Goal: Transaction & Acquisition: Purchase product/service

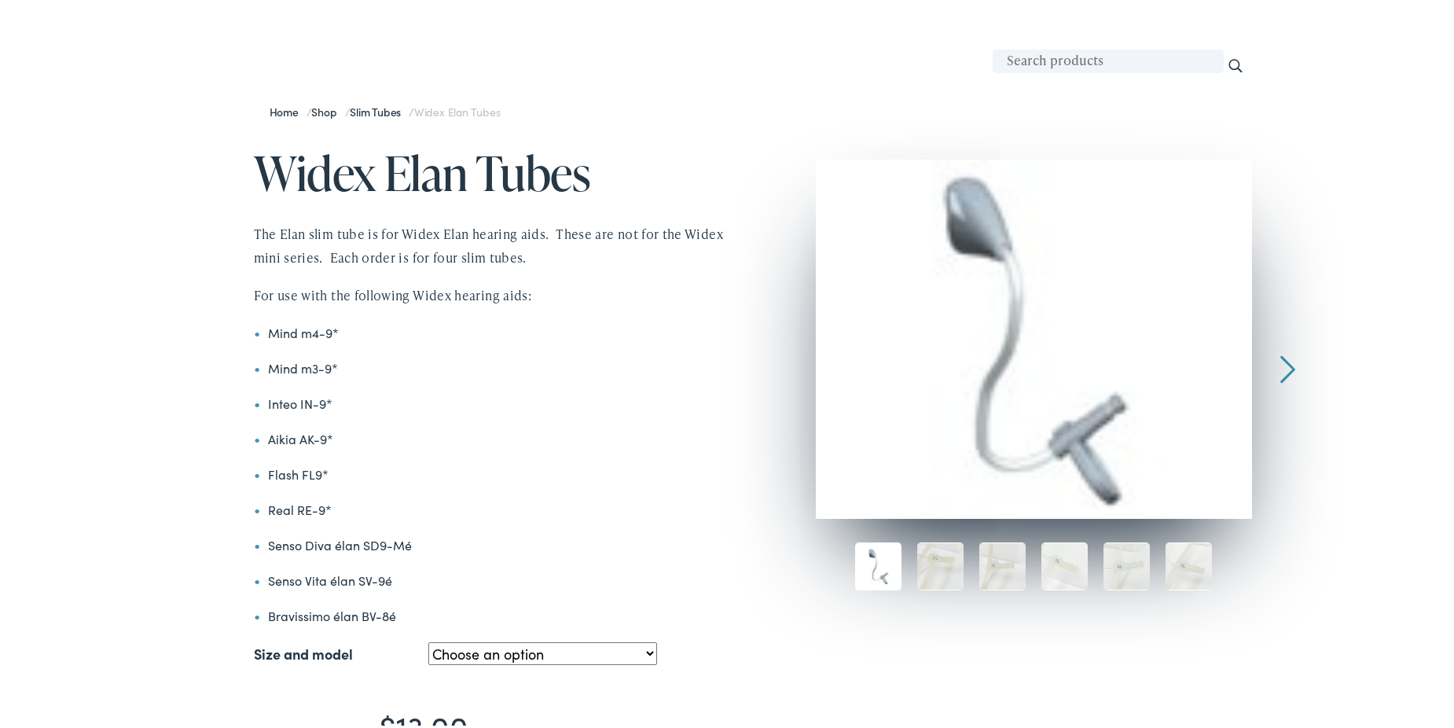
scroll to position [157, 0]
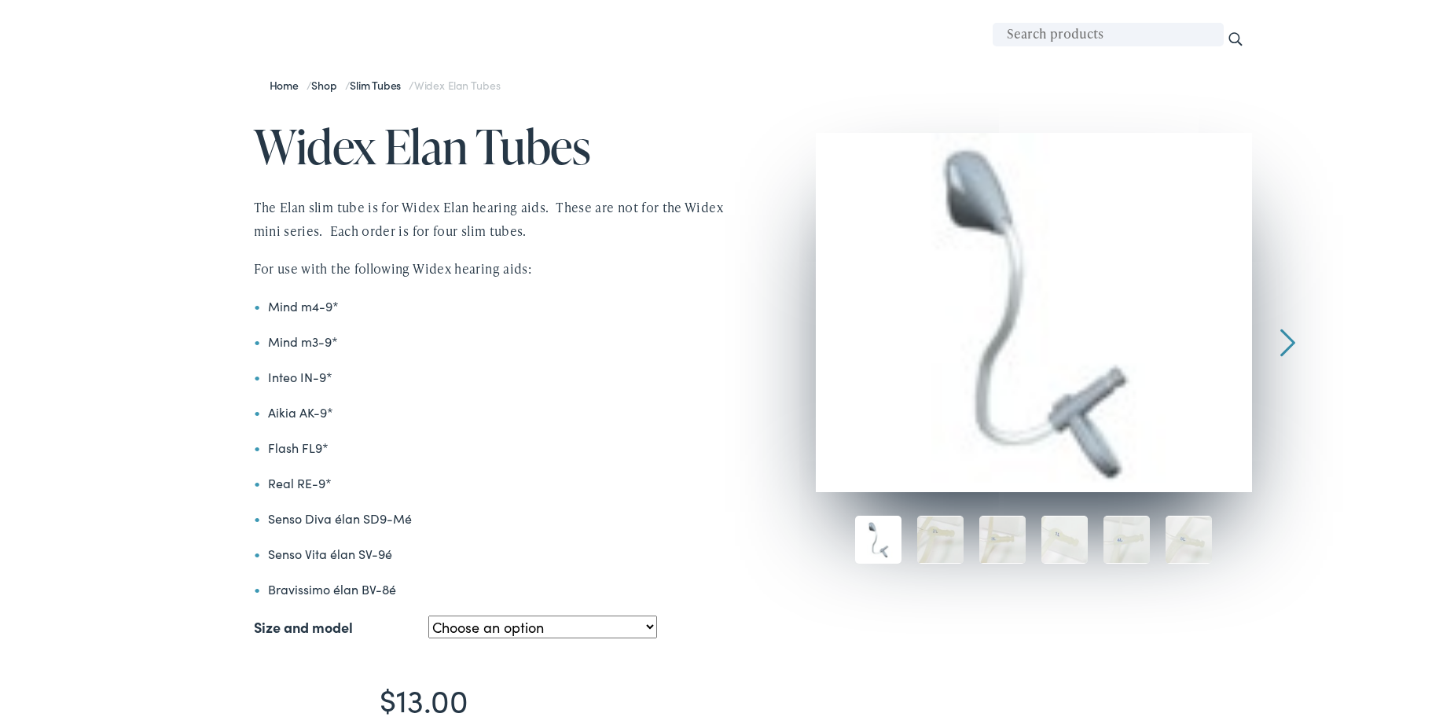
click at [1282, 332] on div at bounding box center [1287, 244] width 15 height 229
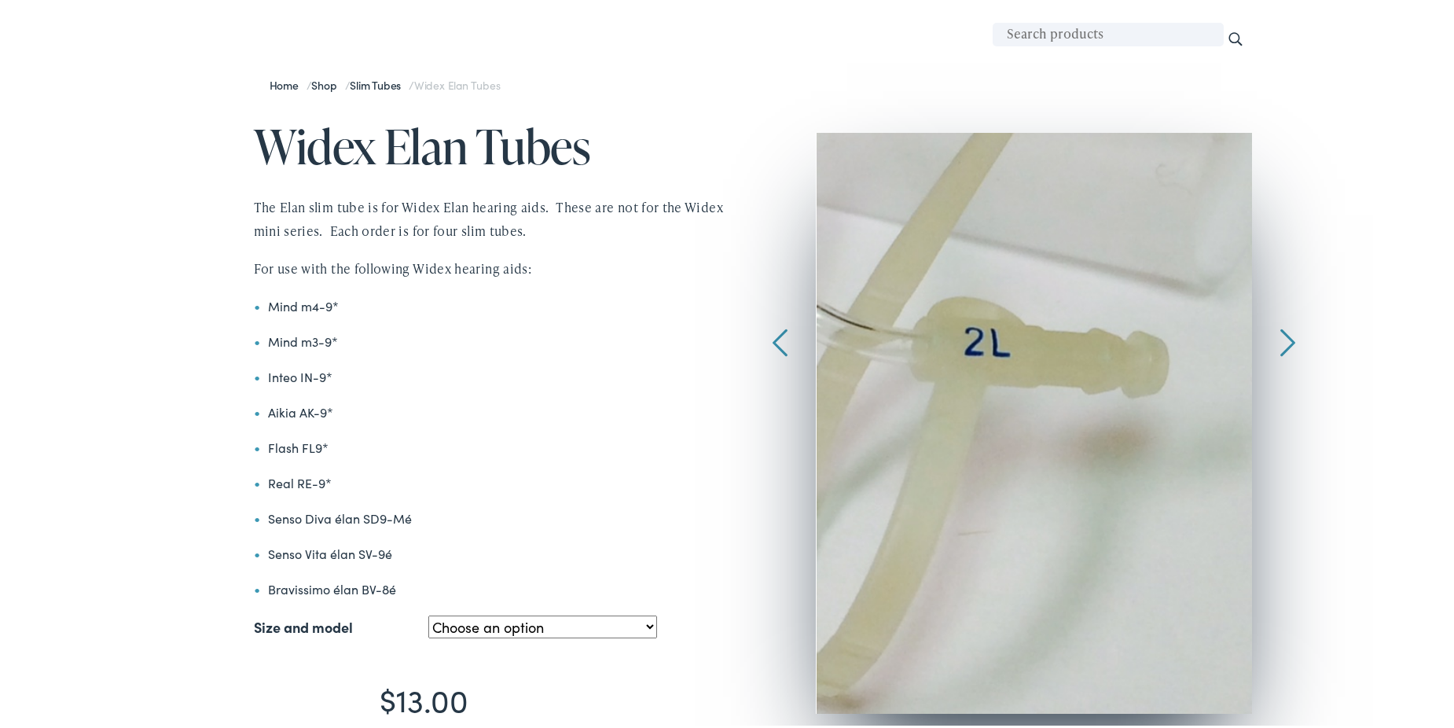
click at [1282, 332] on div at bounding box center [1287, 244] width 15 height 229
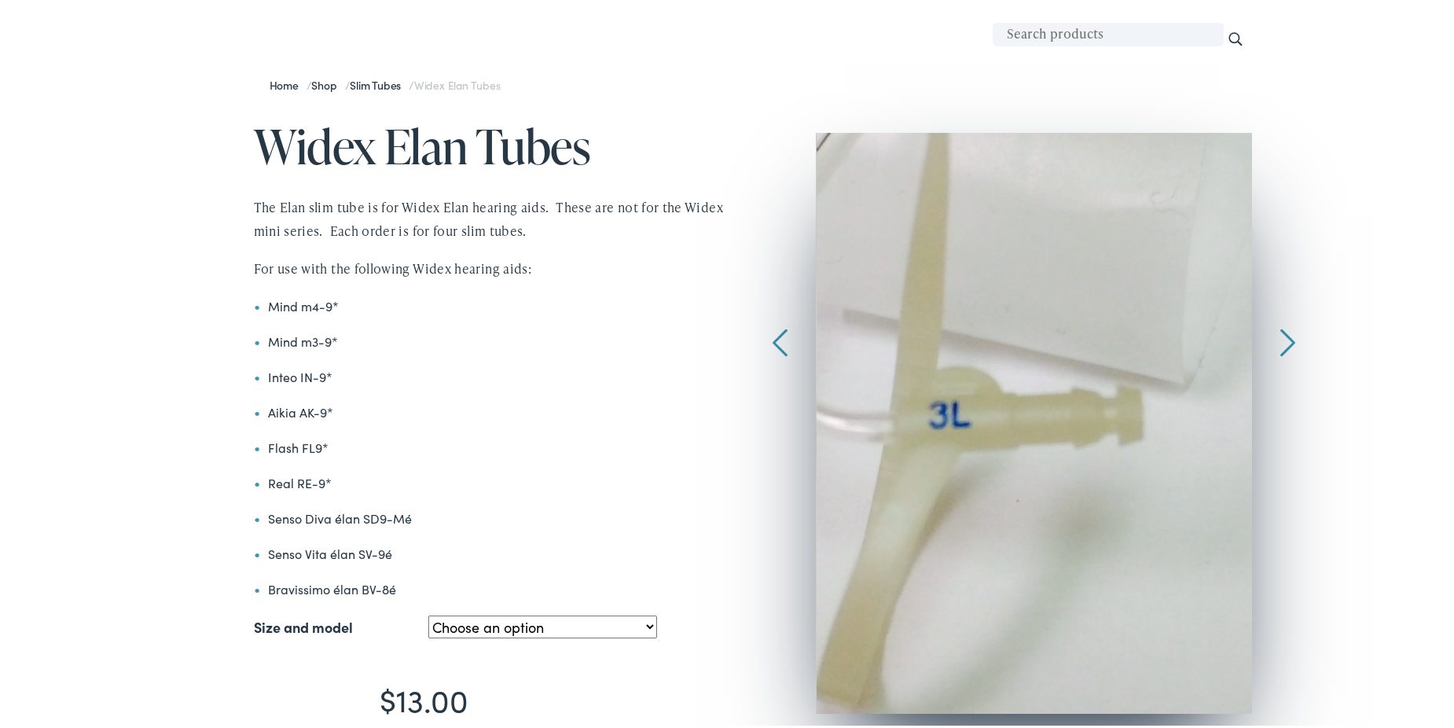
click at [1282, 332] on div at bounding box center [1287, 244] width 15 height 229
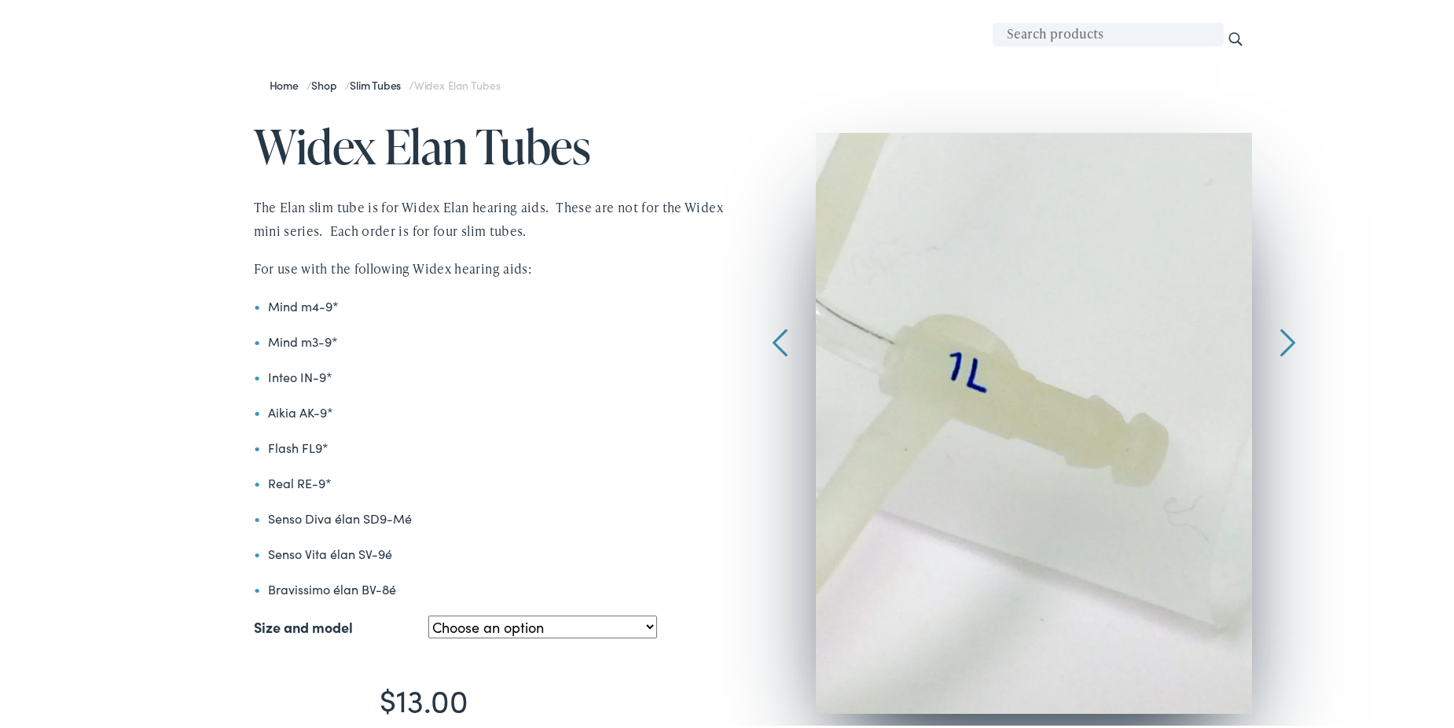
click at [1282, 332] on div at bounding box center [1287, 244] width 15 height 229
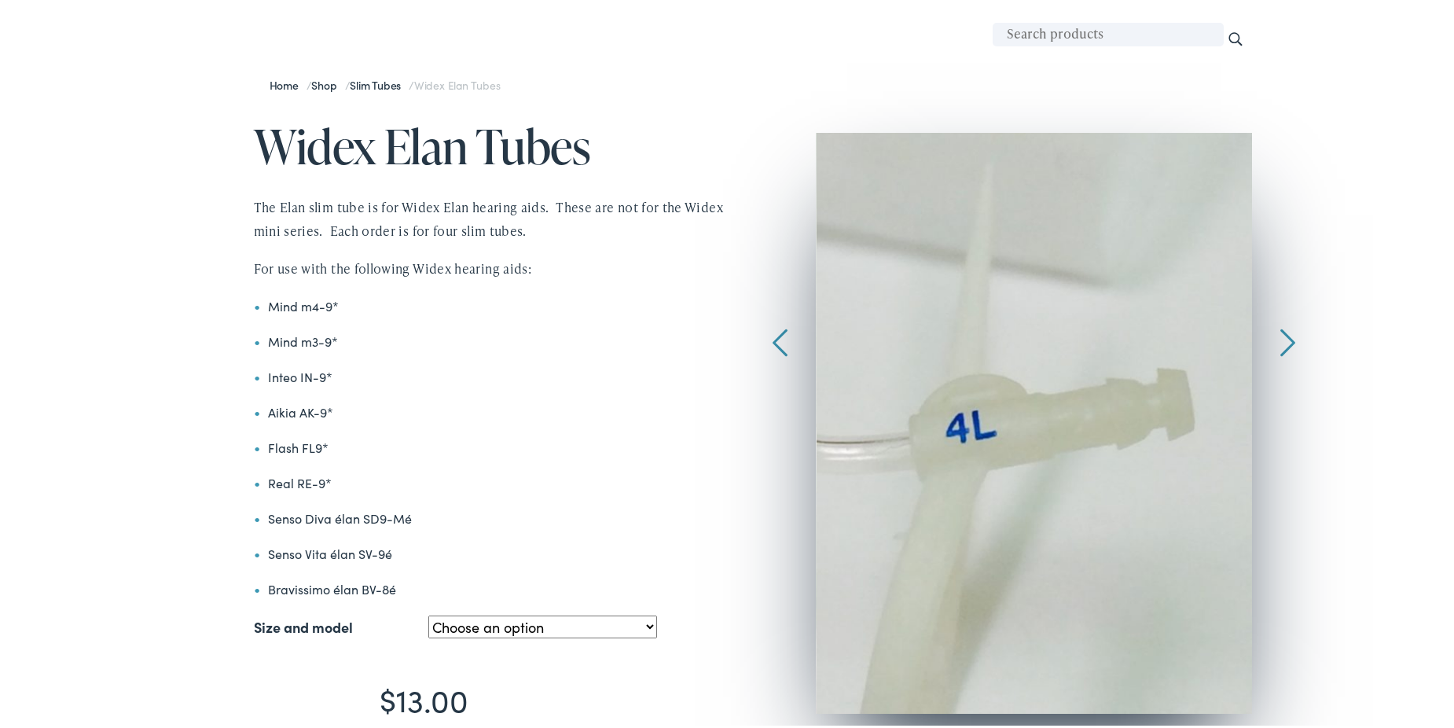
click at [1282, 332] on div at bounding box center [1287, 244] width 15 height 229
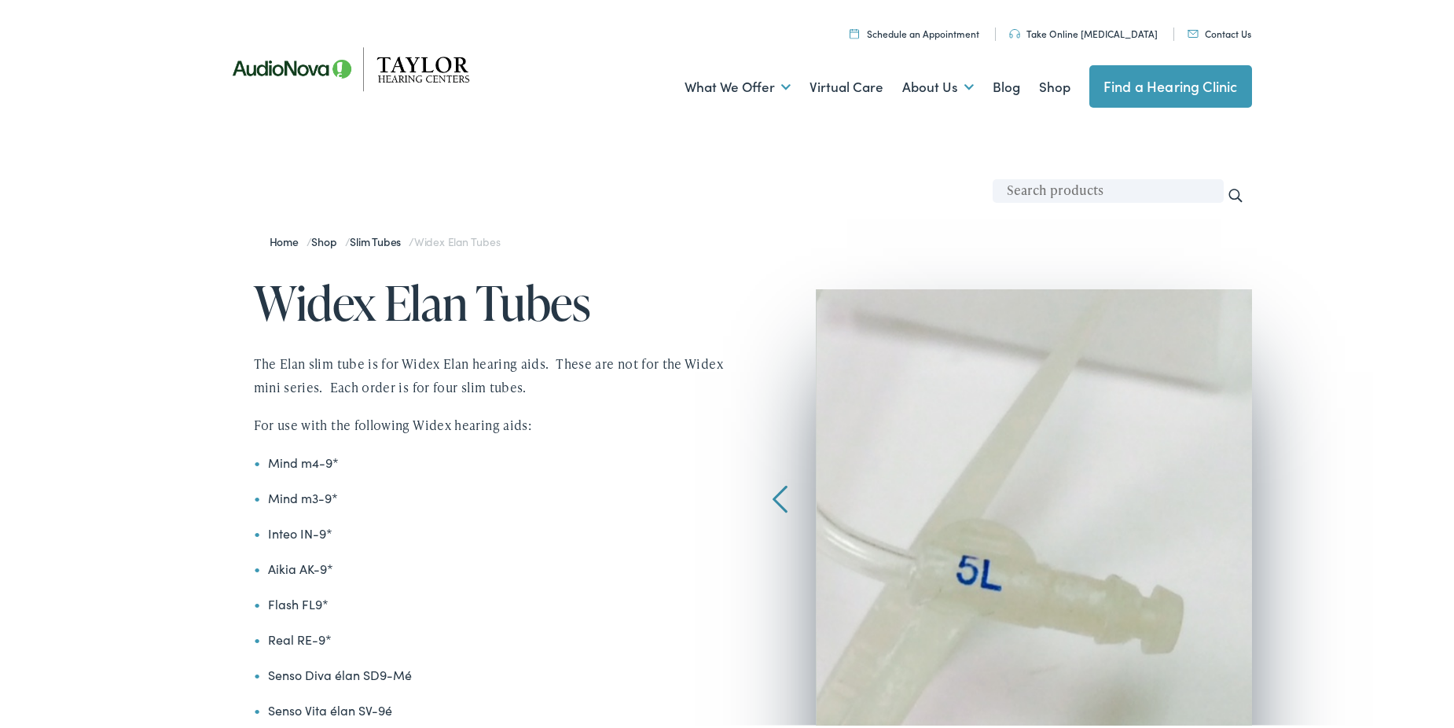
scroll to position [0, 0]
click at [772, 492] on div at bounding box center [779, 401] width 15 height 229
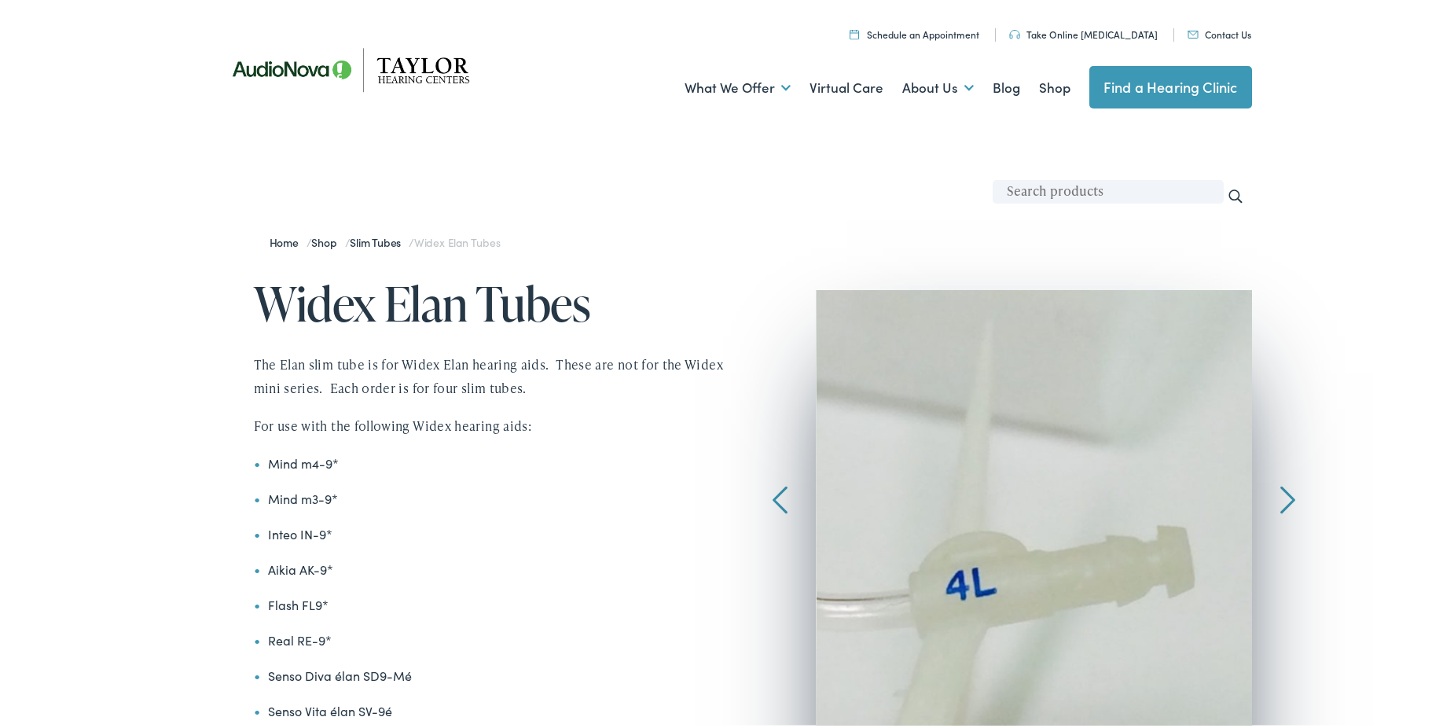
click at [772, 492] on div at bounding box center [779, 401] width 15 height 229
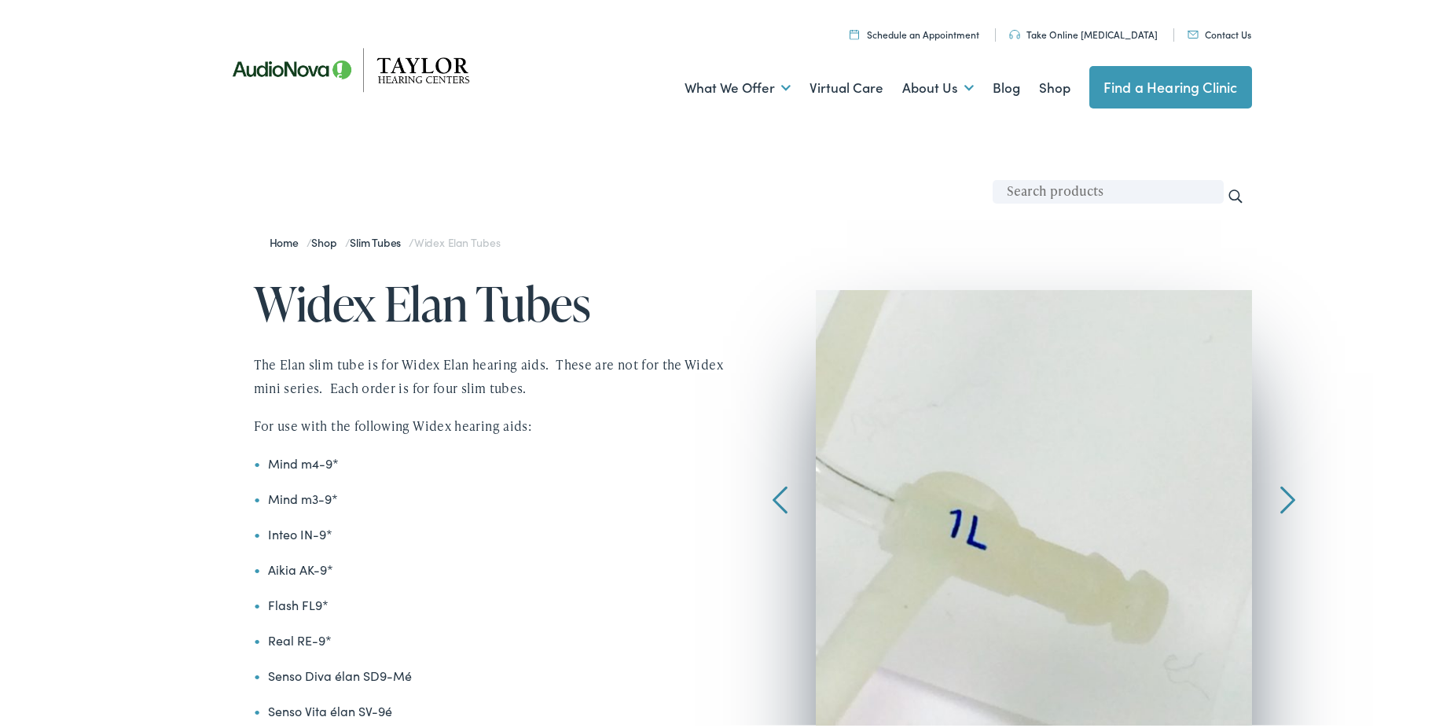
click at [772, 492] on div at bounding box center [779, 401] width 15 height 229
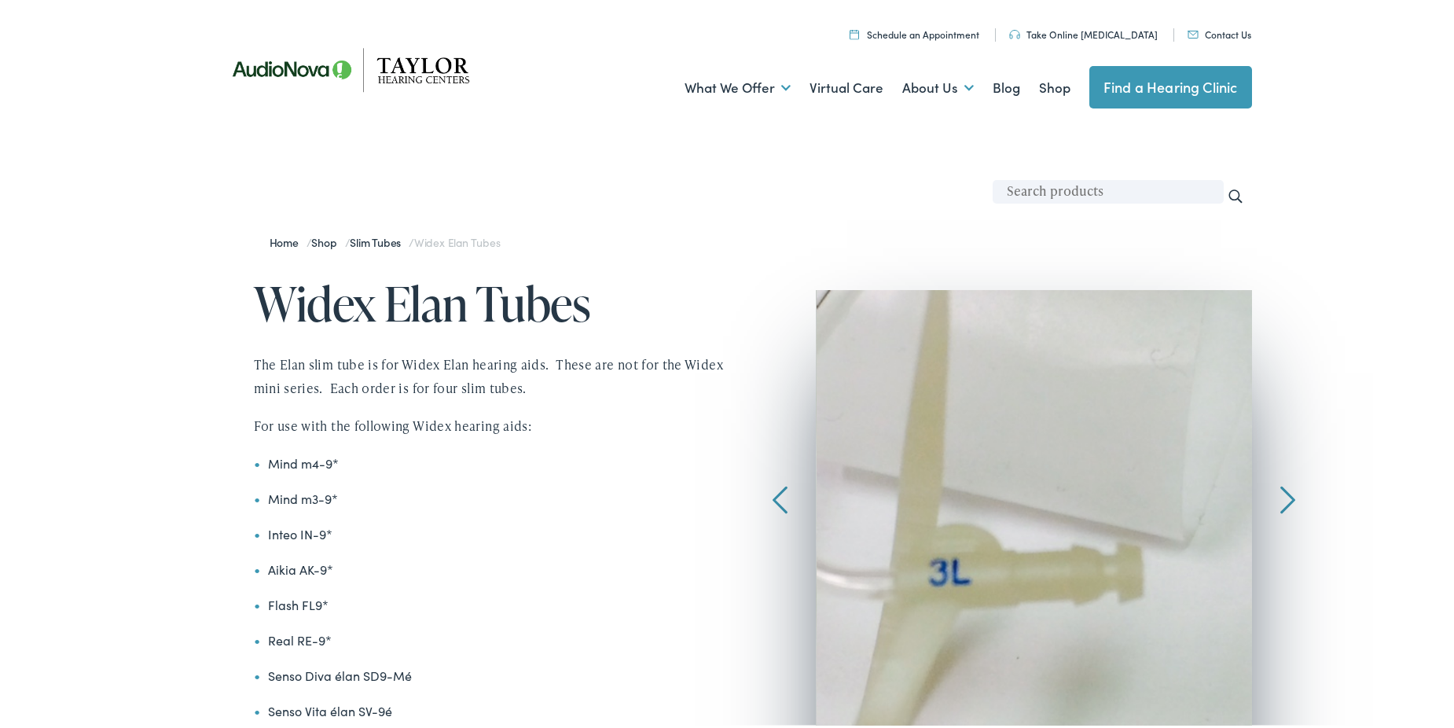
click at [772, 492] on div at bounding box center [779, 401] width 15 height 229
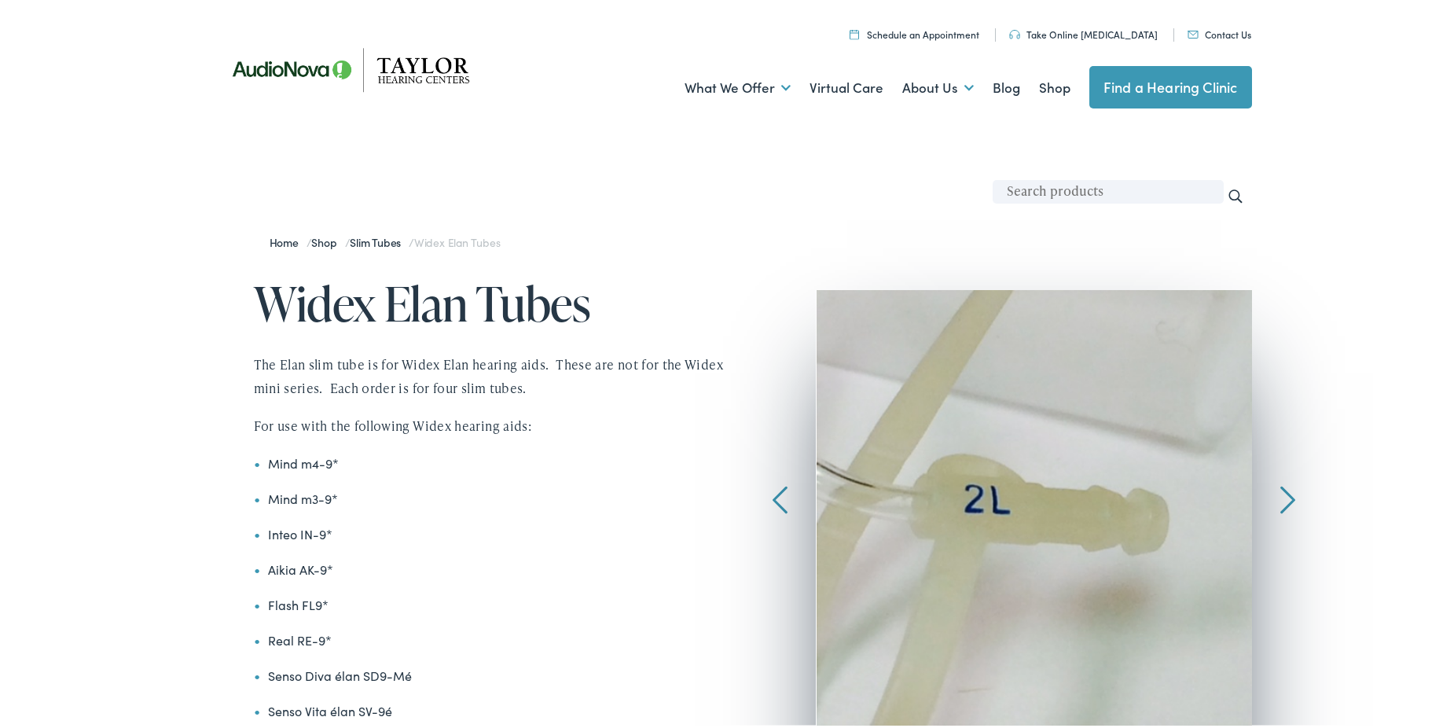
click at [772, 492] on div at bounding box center [779, 401] width 15 height 229
